Goal: Ask a question

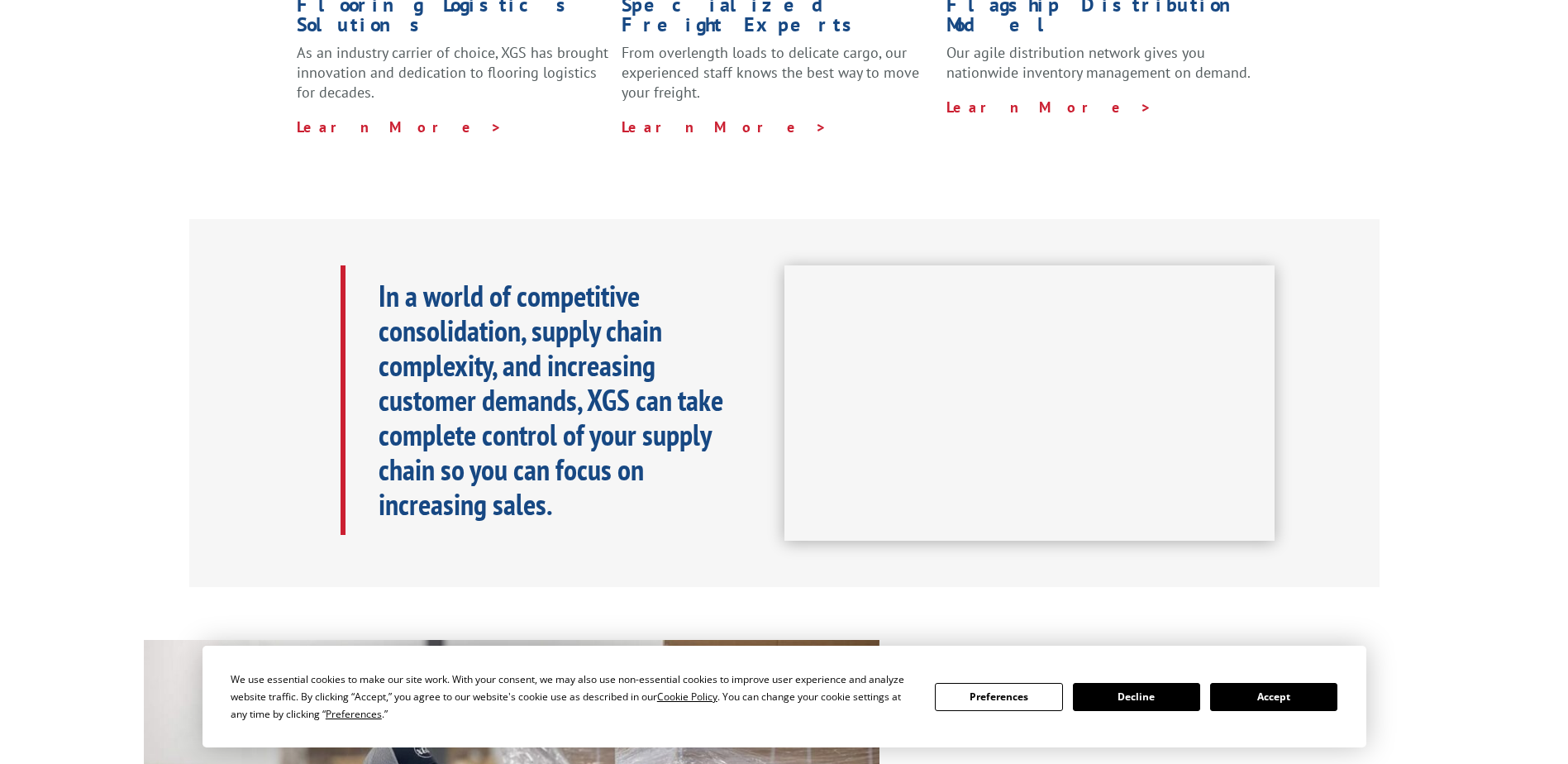
scroll to position [1157, 0]
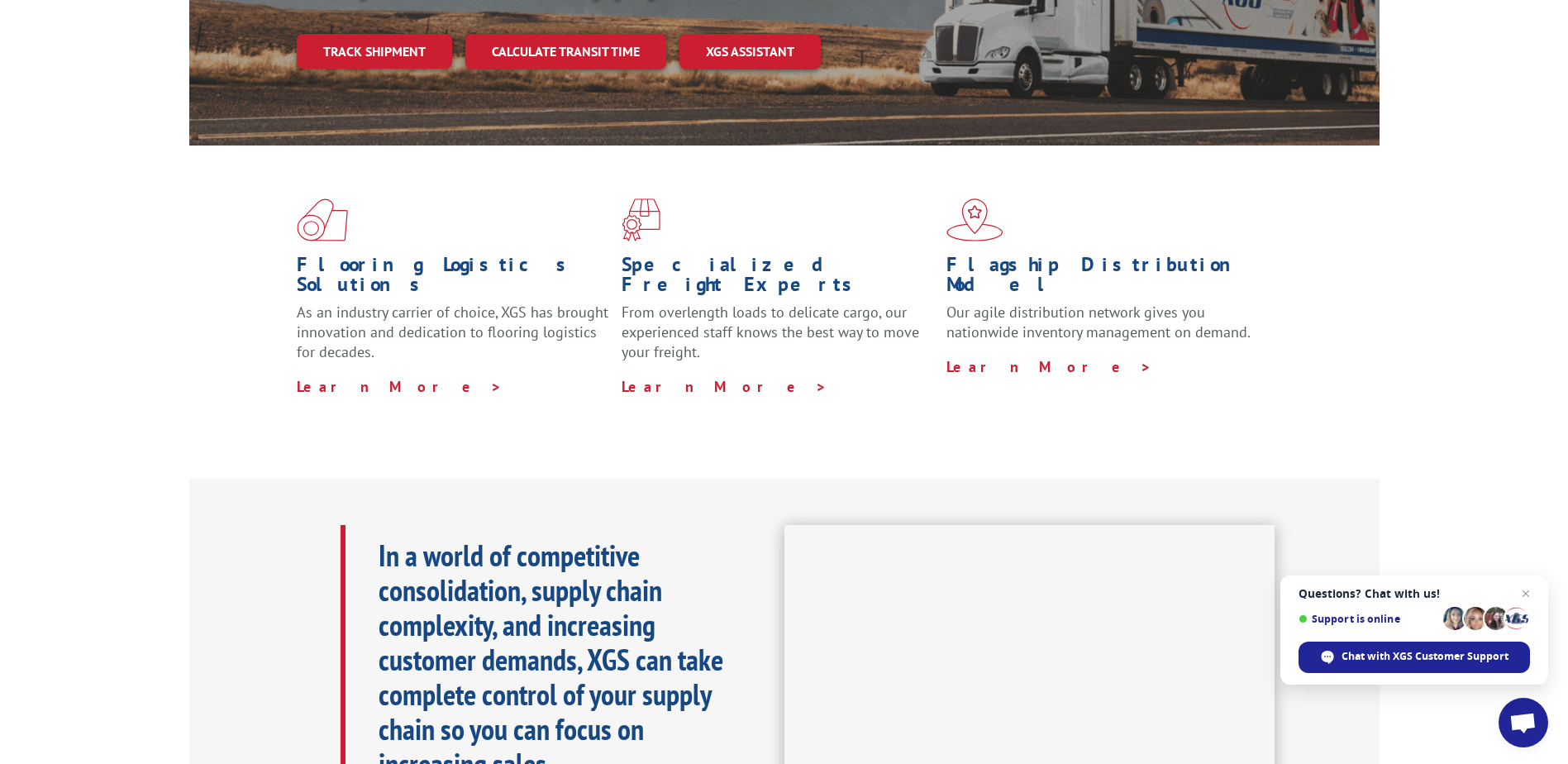
scroll to position [111, 0]
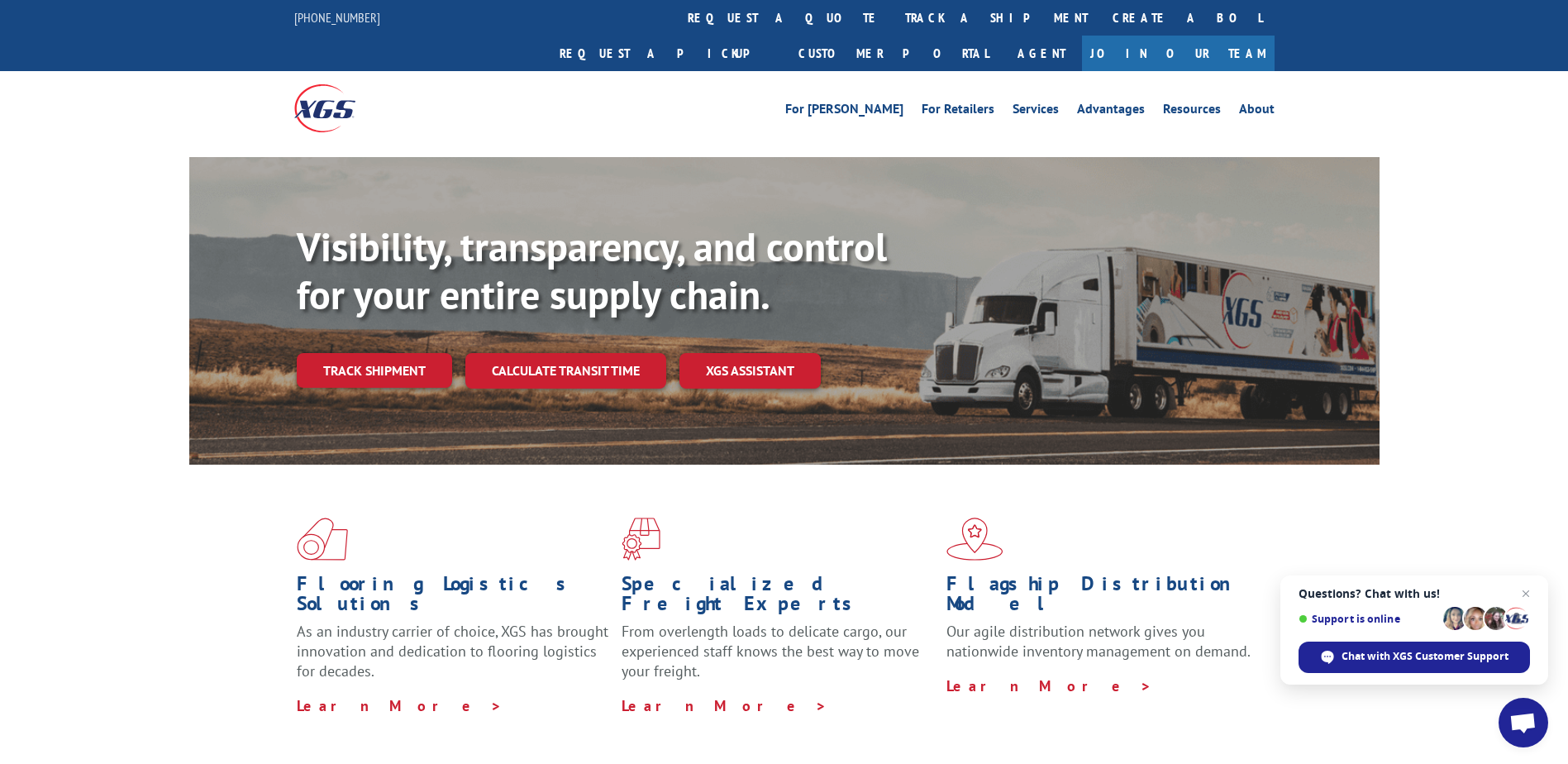
click at [1250, 35] on link "Join Our Team" at bounding box center [1179, 52] width 193 height 35
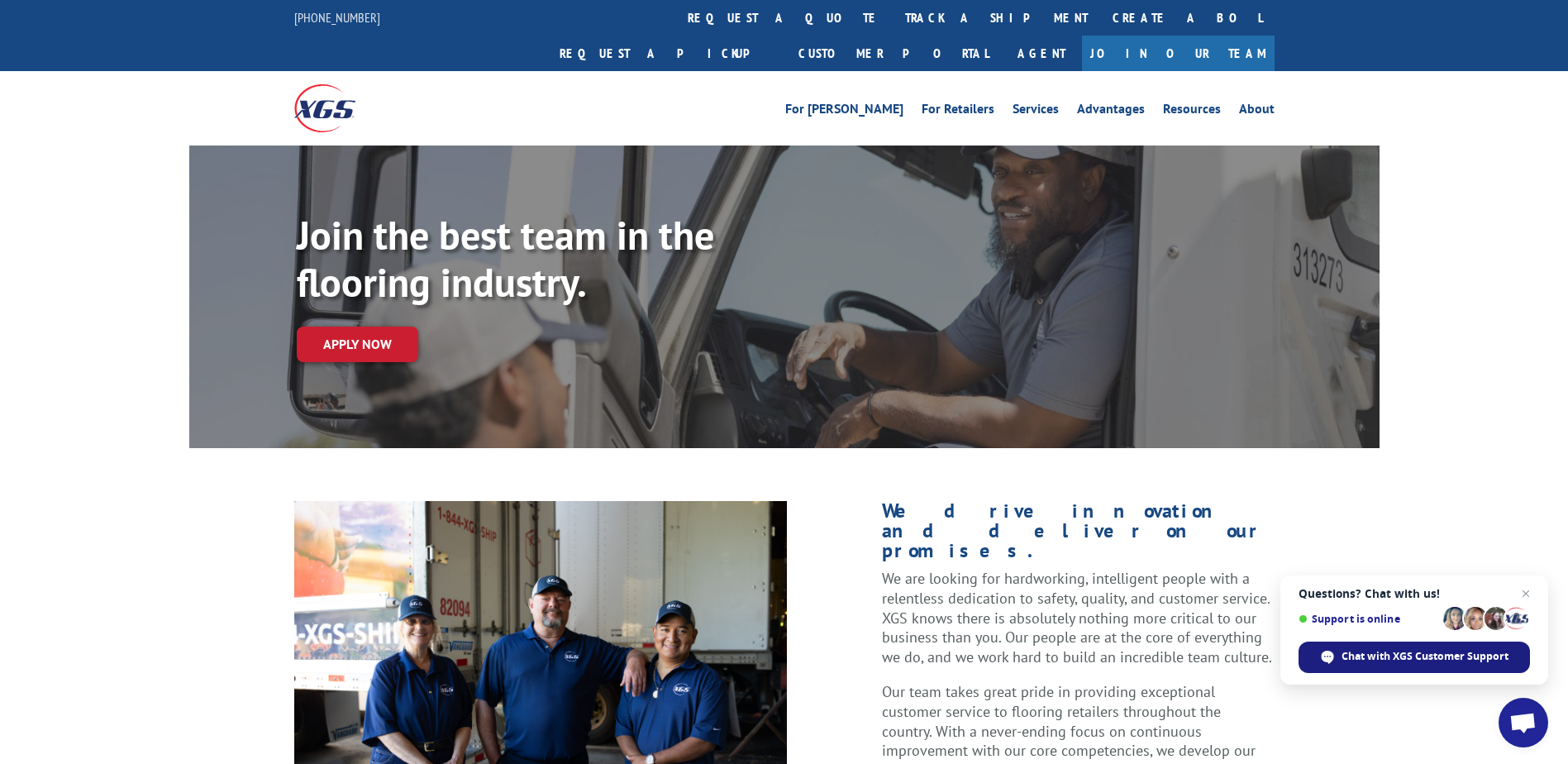
click at [1463, 658] on span "Chat with XGS Customer Support" at bounding box center [1425, 656] width 167 height 15
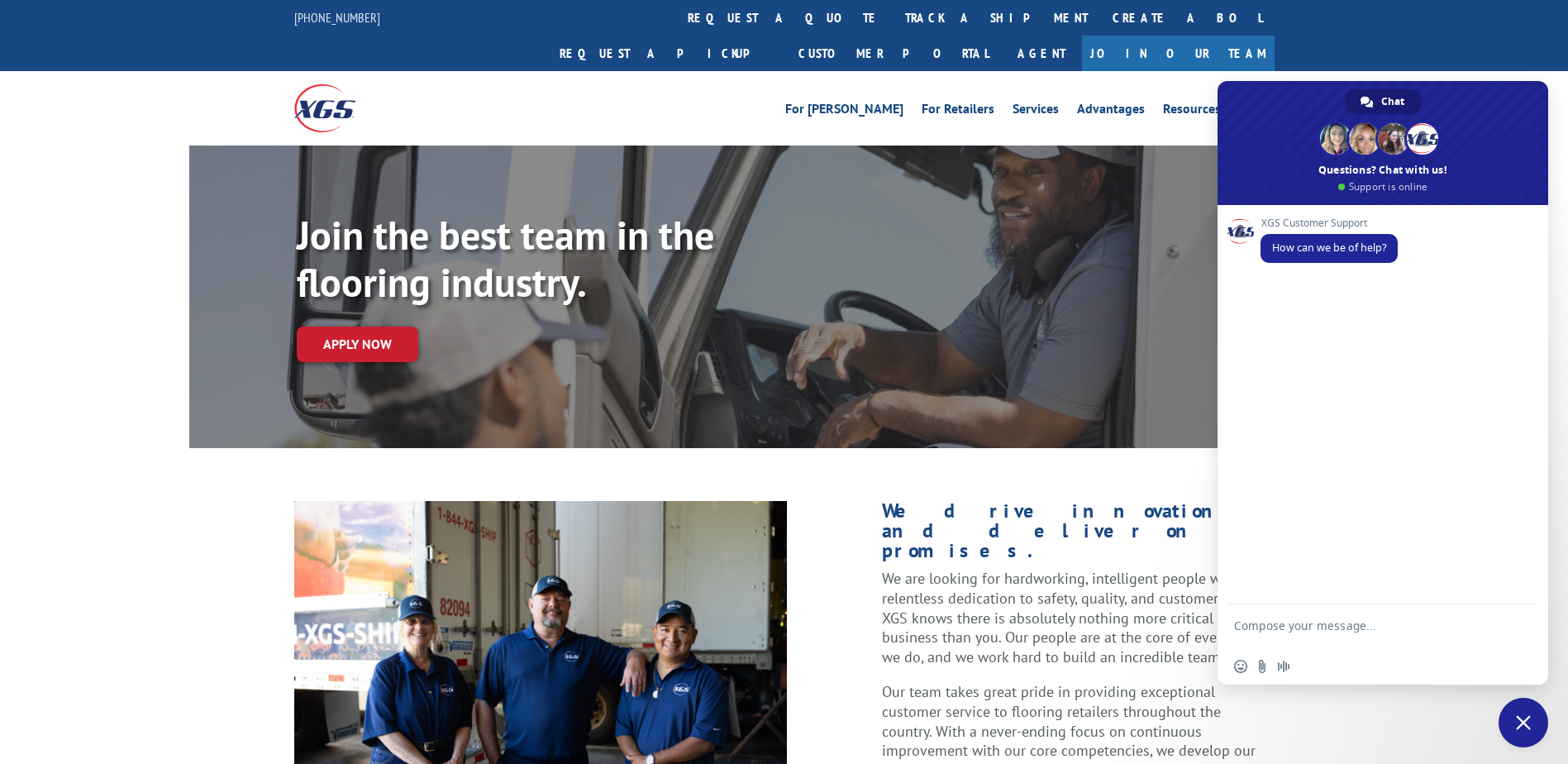
click at [1317, 628] on textarea "Compose your message..." at bounding box center [1365, 632] width 261 height 30
